Goal: Task Accomplishment & Management: Complete application form

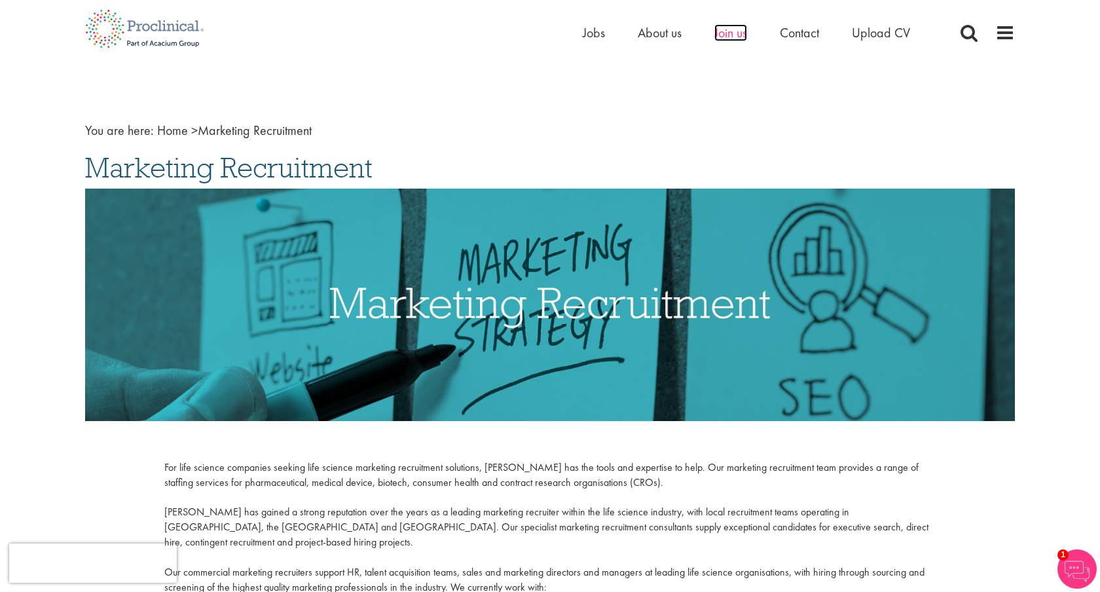
click at [738, 39] on span "Join us" at bounding box center [730, 32] width 33 height 17
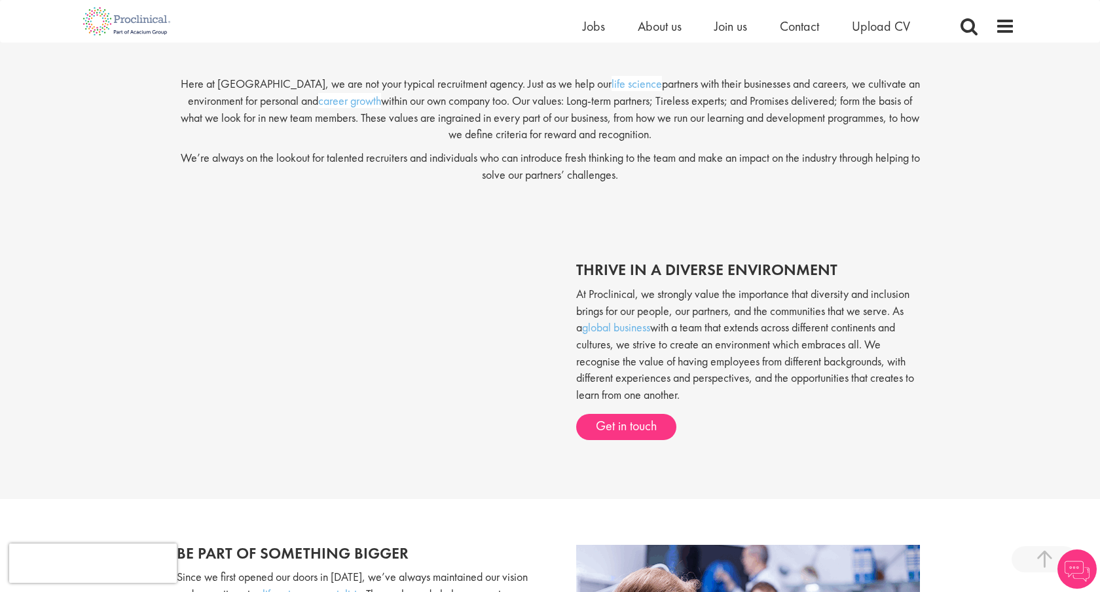
scroll to position [353, 0]
click at [608, 424] on link "Get in touch" at bounding box center [626, 428] width 100 height 26
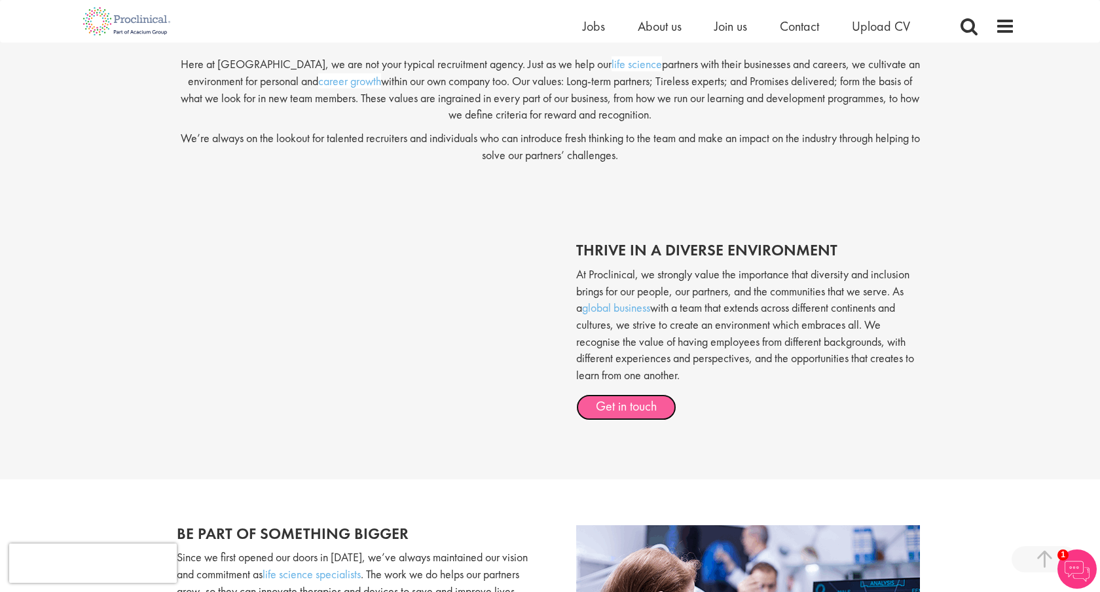
scroll to position [0, 0]
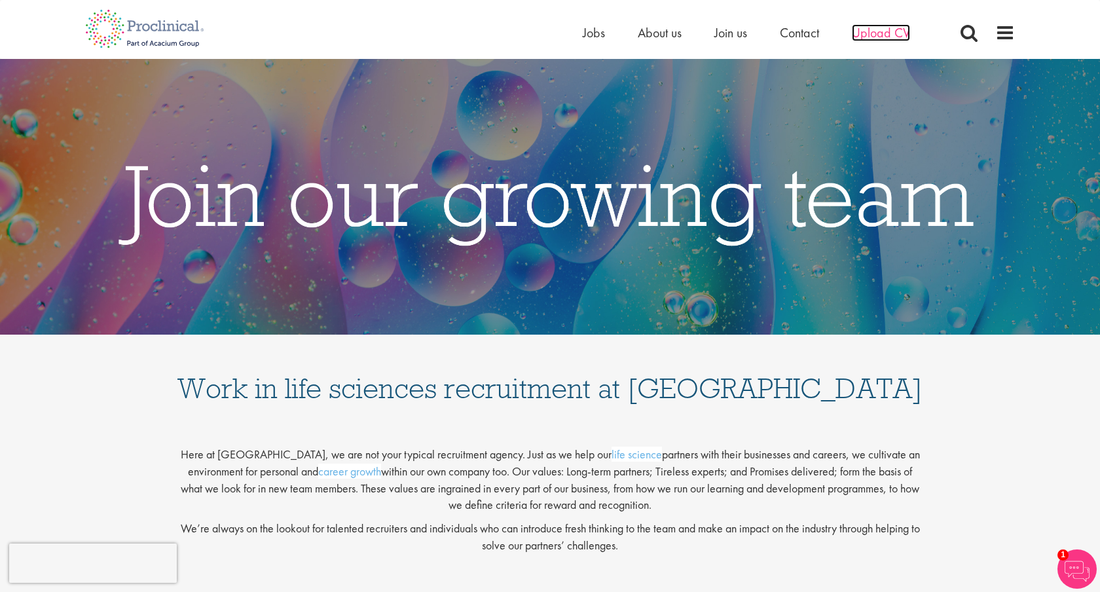
click at [901, 30] on span "Upload CV" at bounding box center [881, 32] width 58 height 17
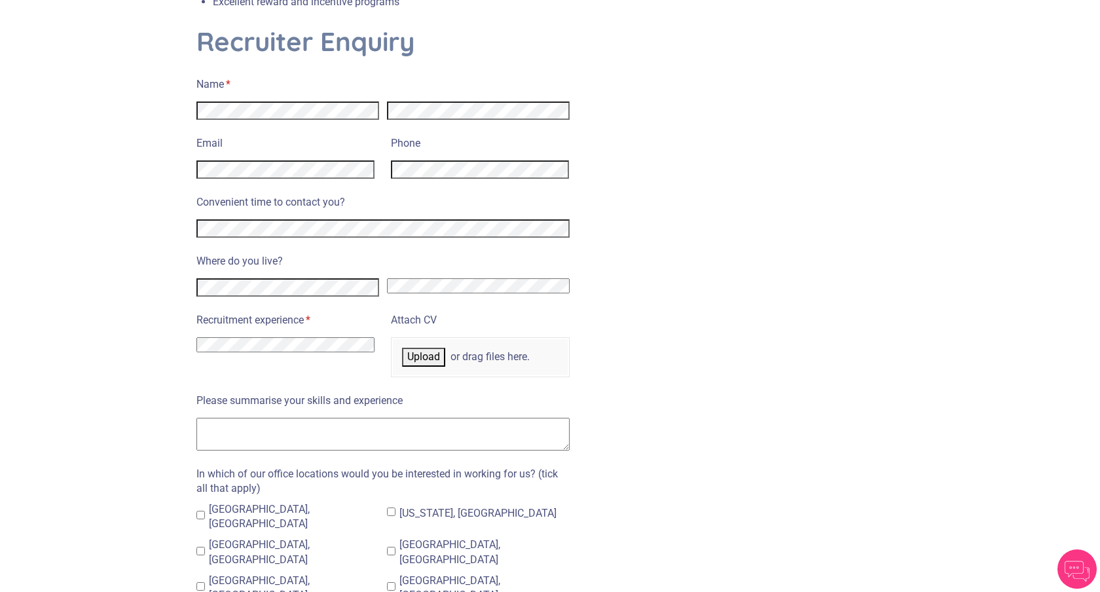
scroll to position [517, 0]
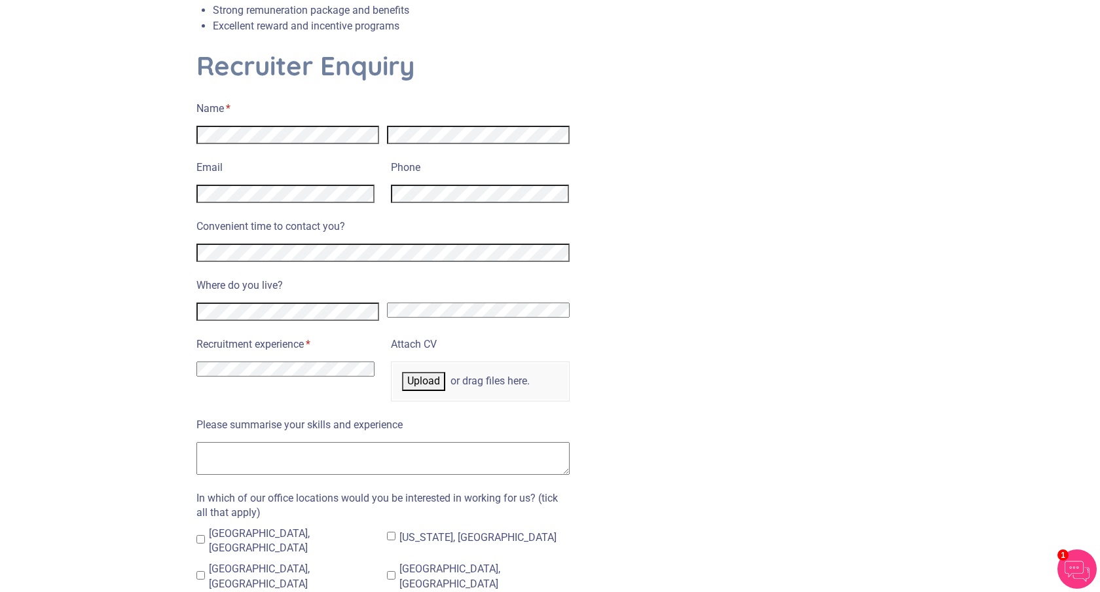
click at [223, 361] on select "I have no previous experience working in recruitment I have recruitment experie…" at bounding box center [285, 368] width 178 height 15
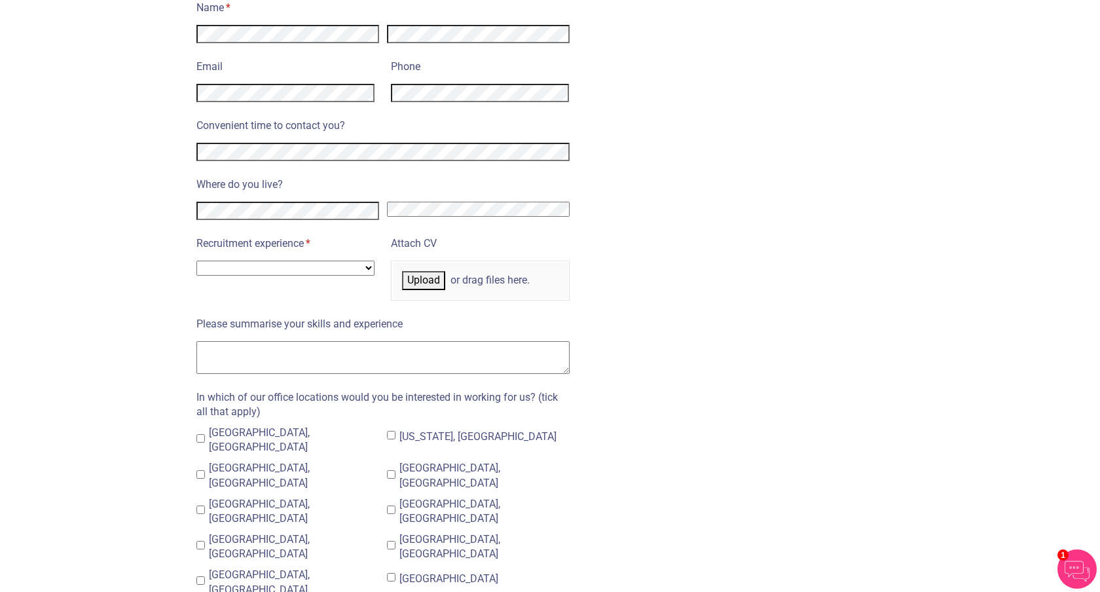
scroll to position [0, 0]
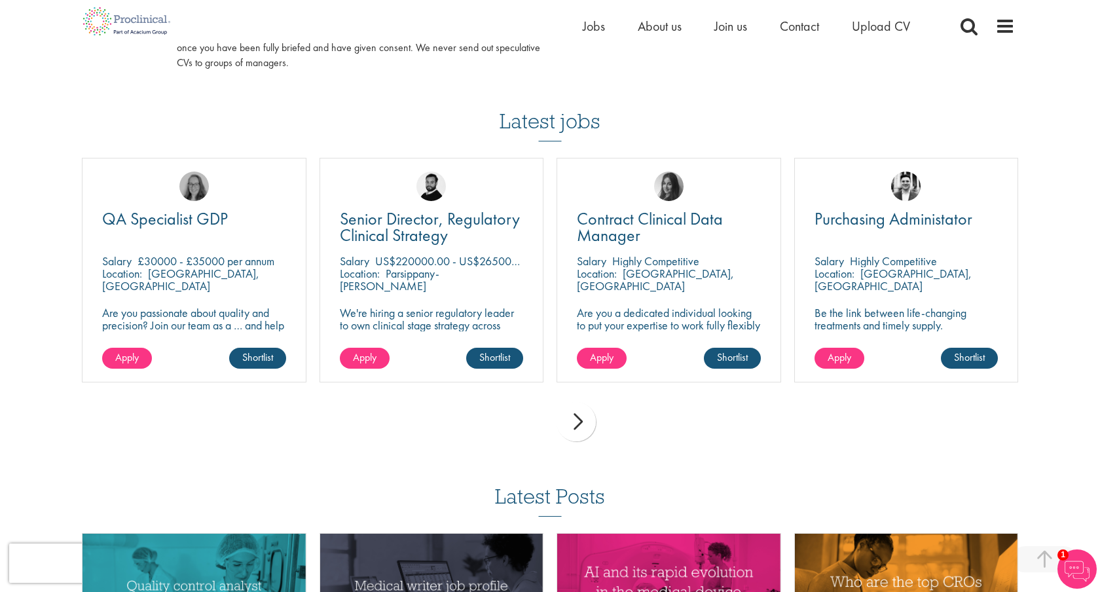
scroll to position [836, 0]
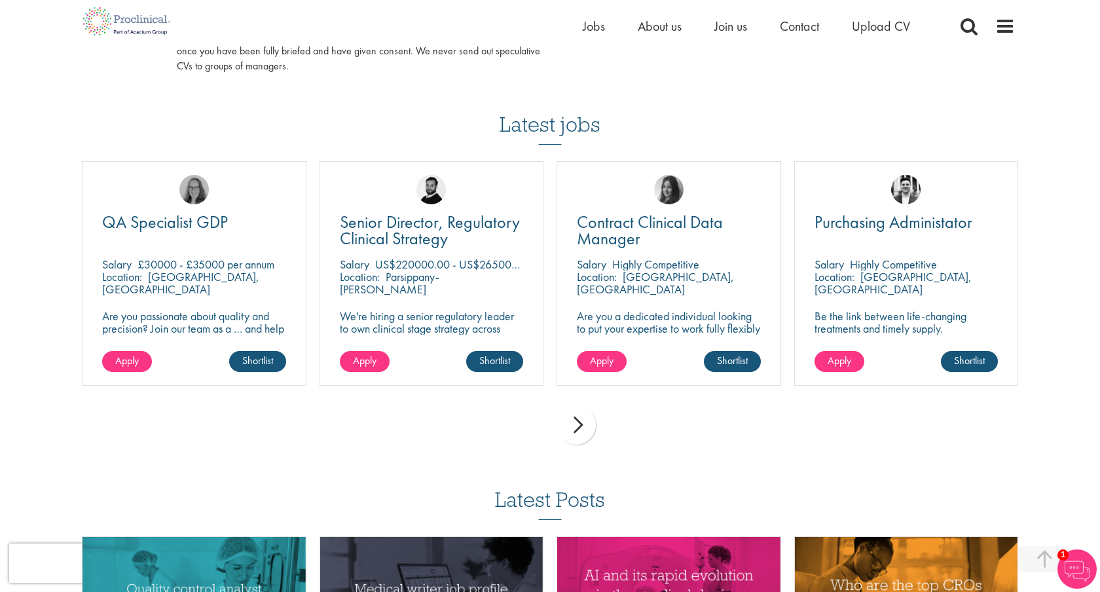
click at [582, 409] on div "next" at bounding box center [576, 424] width 39 height 39
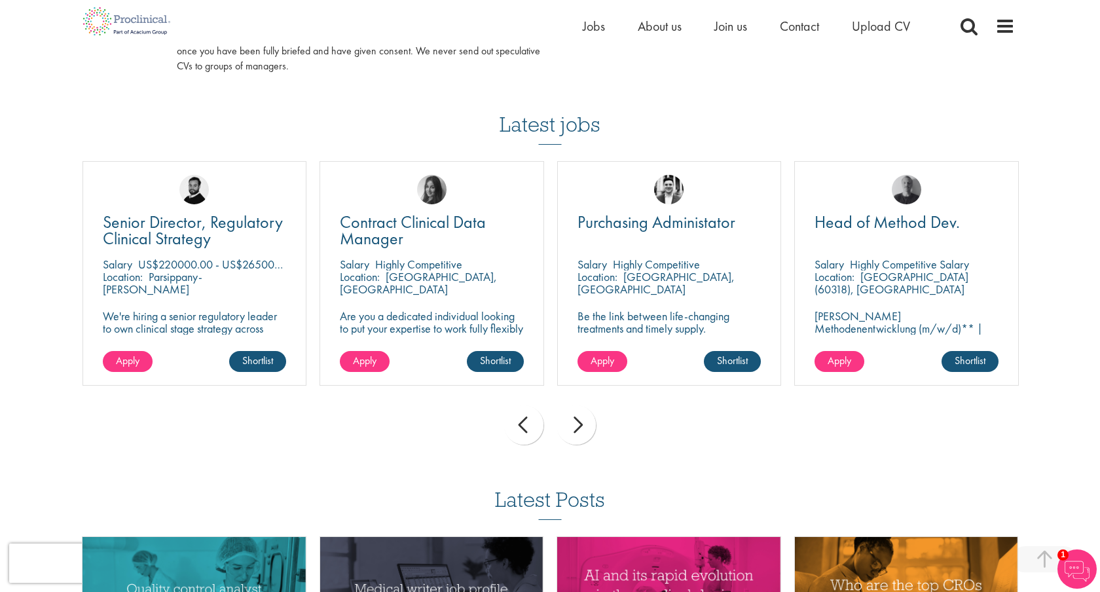
click at [582, 409] on div "next" at bounding box center [576, 424] width 39 height 39
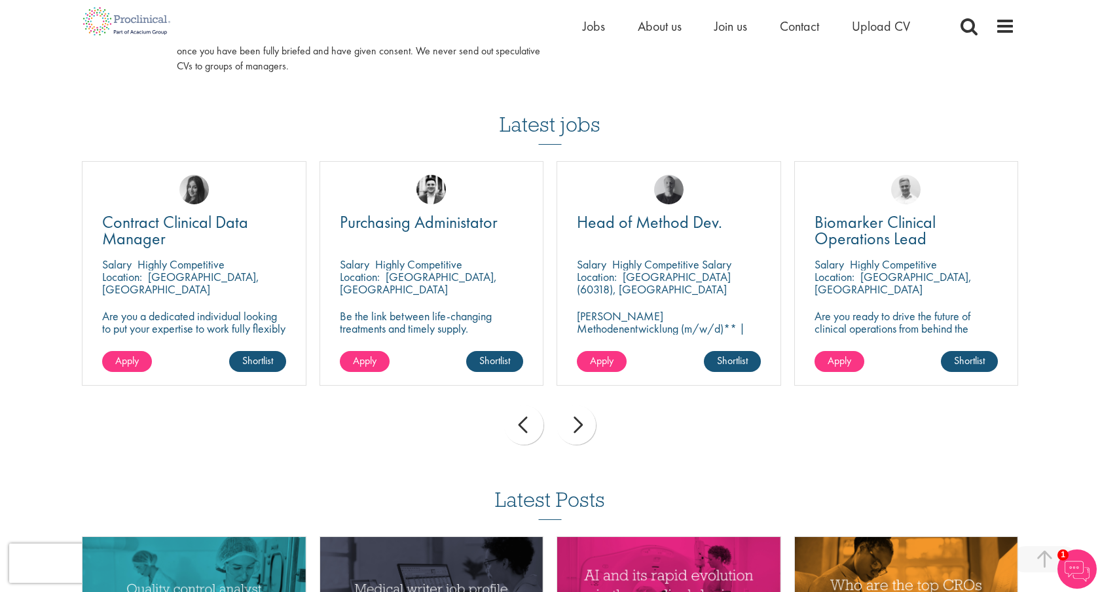
click at [579, 429] on div "next" at bounding box center [576, 424] width 39 height 39
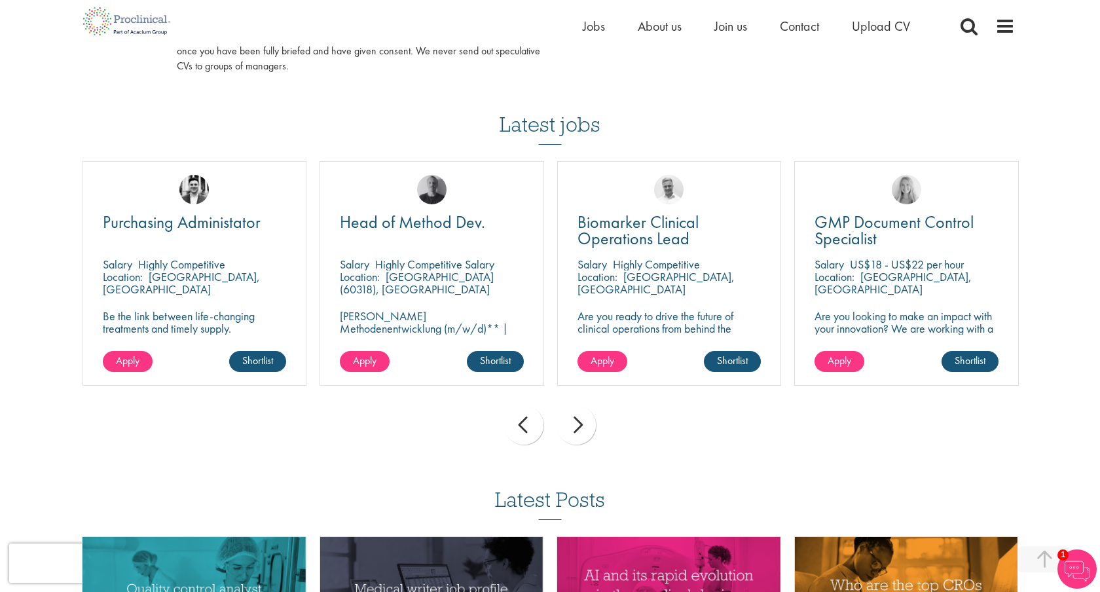
click at [579, 429] on div "next" at bounding box center [576, 424] width 39 height 39
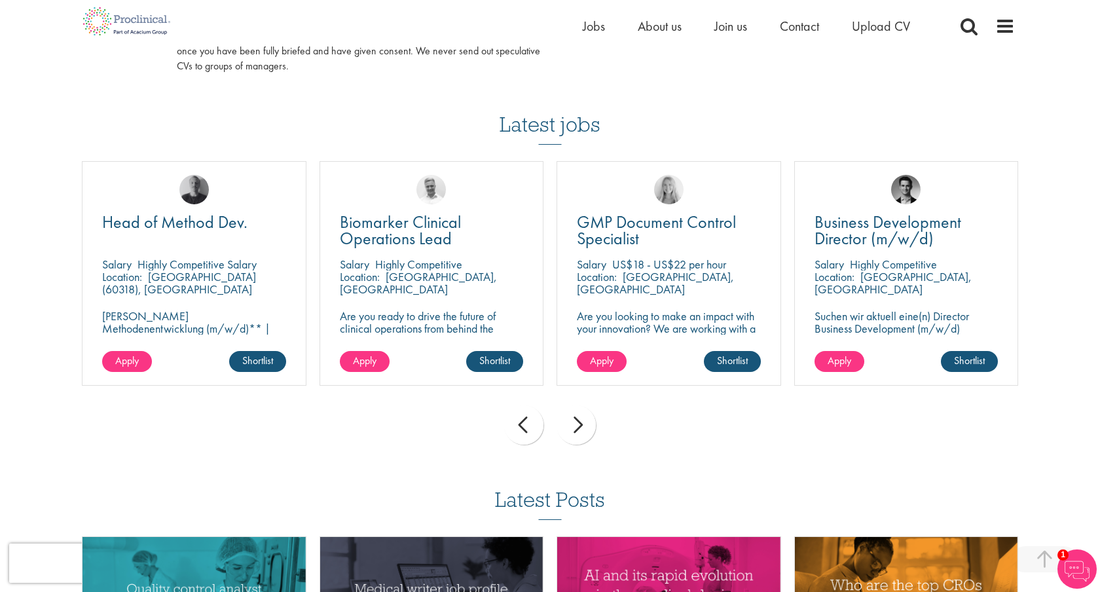
click at [579, 429] on div "next" at bounding box center [576, 424] width 39 height 39
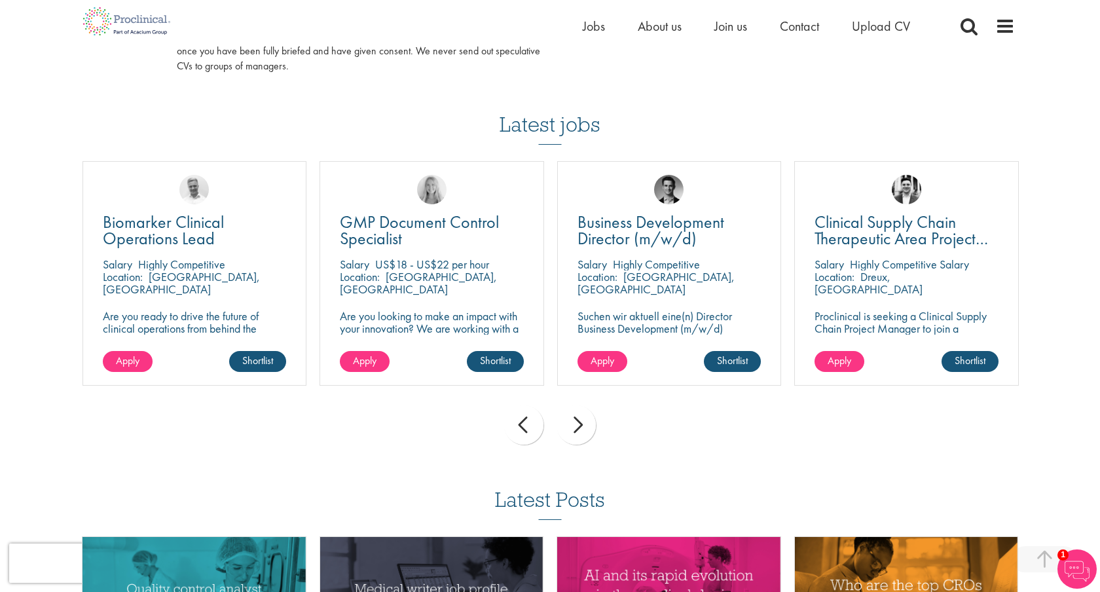
click at [579, 429] on div "next" at bounding box center [576, 424] width 39 height 39
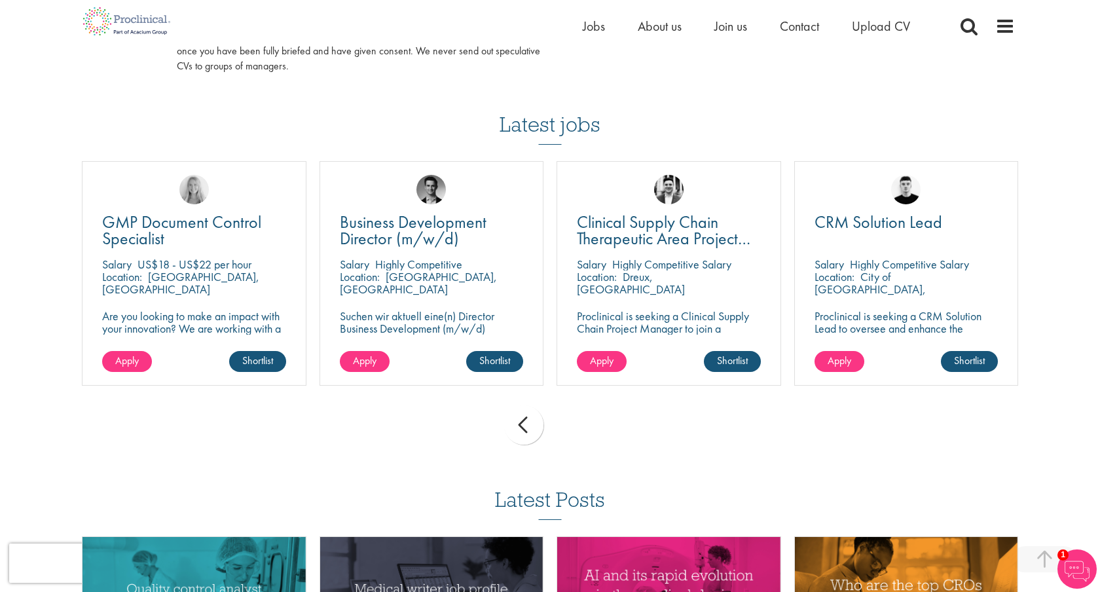
click at [579, 429] on div "prev next" at bounding box center [550, 427] width 950 height 57
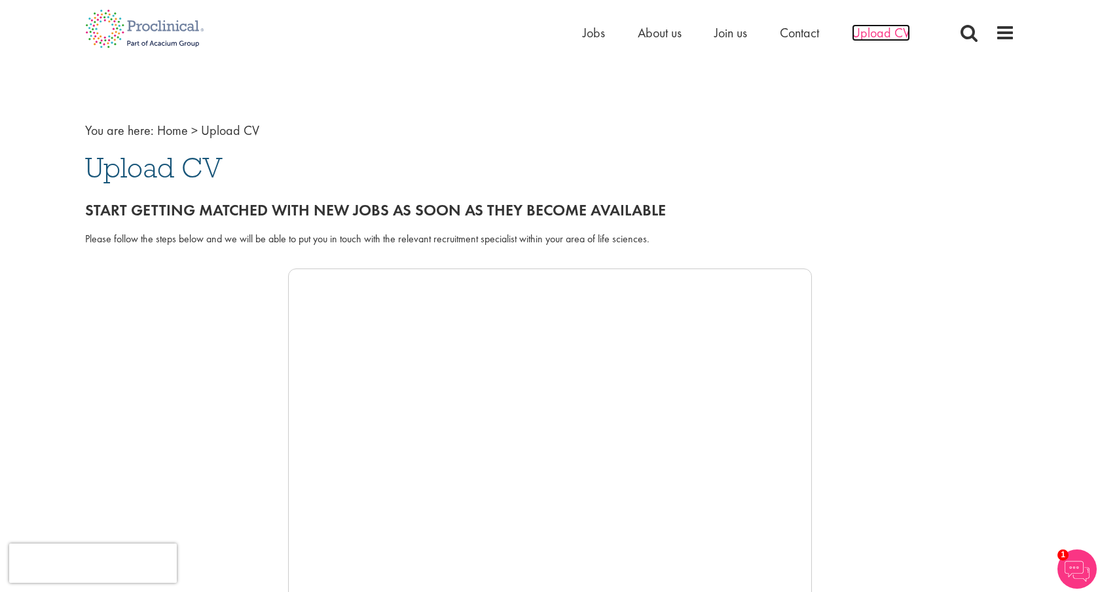
click at [897, 35] on span "Upload CV" at bounding box center [881, 32] width 58 height 17
click at [814, 37] on span "Contact" at bounding box center [799, 32] width 39 height 17
